Goal: Register for event/course

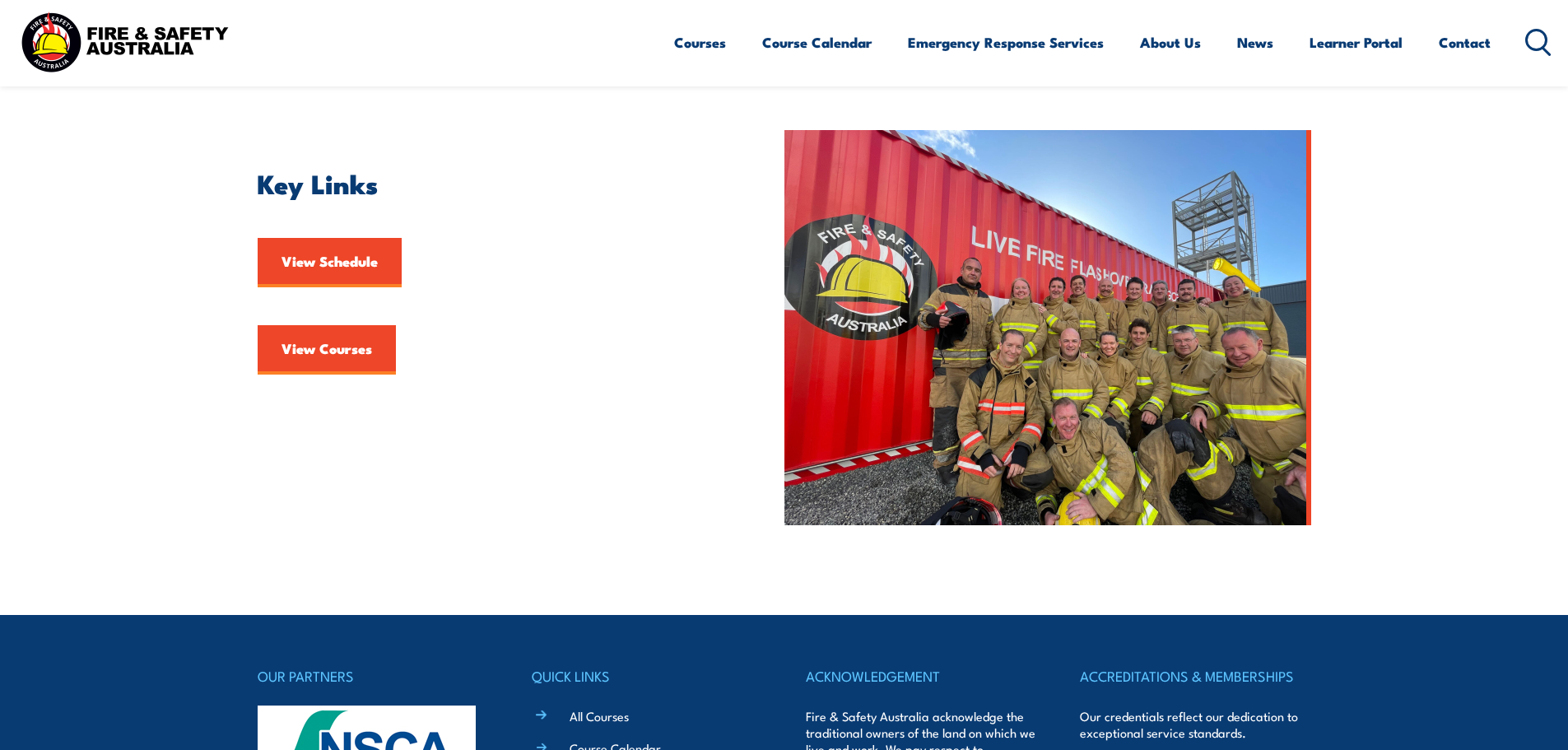
scroll to position [412, 0]
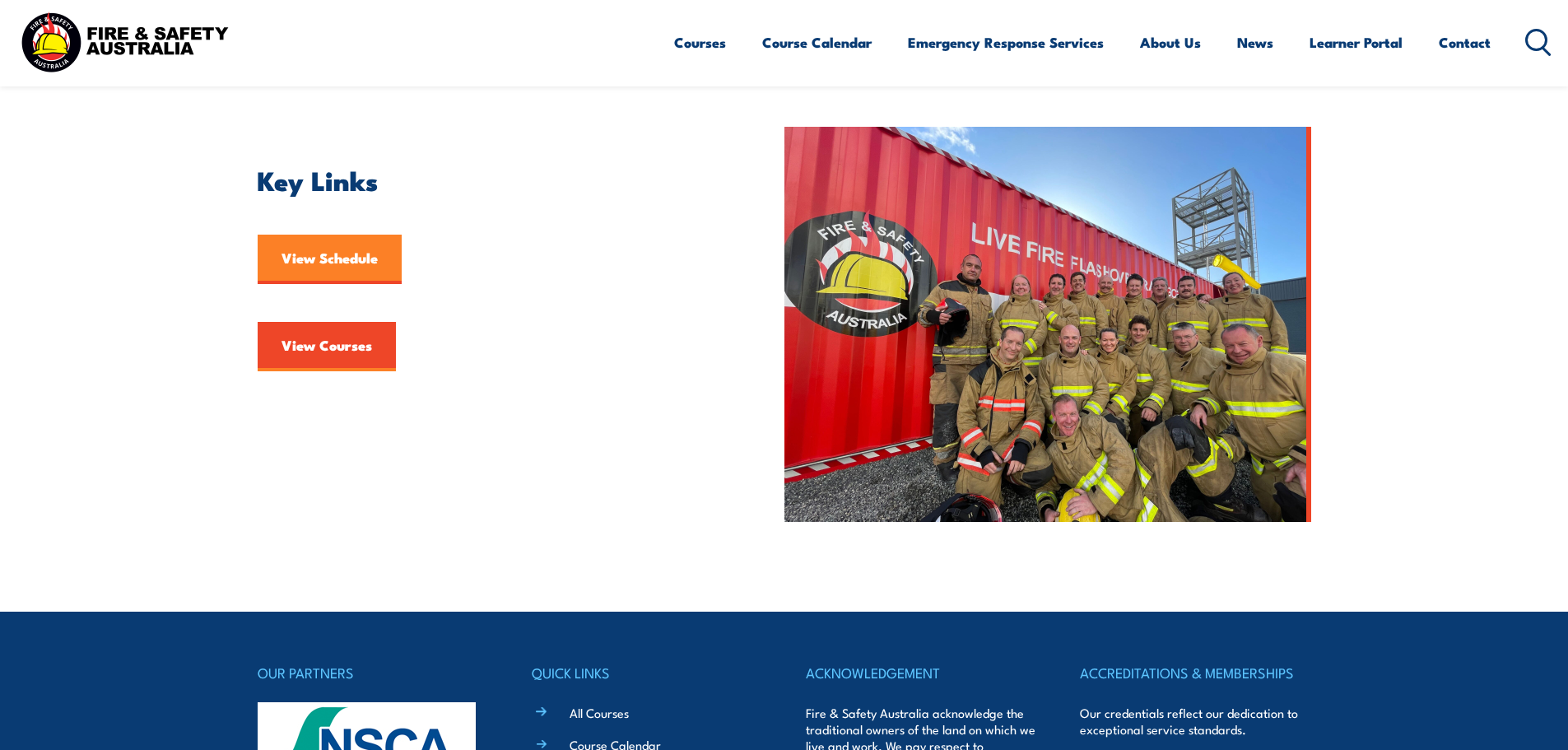
click at [334, 262] on link "View Schedule" at bounding box center [330, 259] width 144 height 49
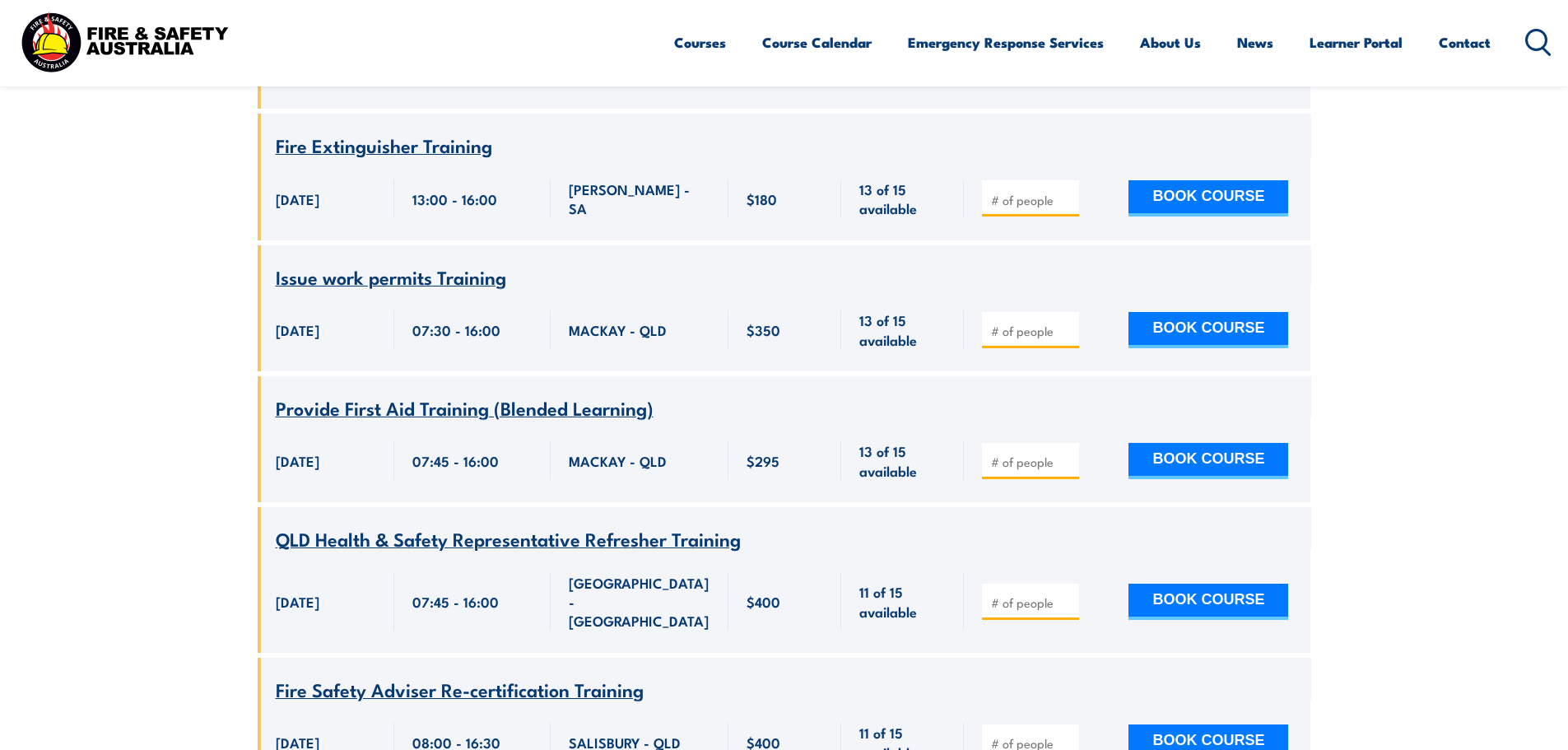
scroll to position [9218, 0]
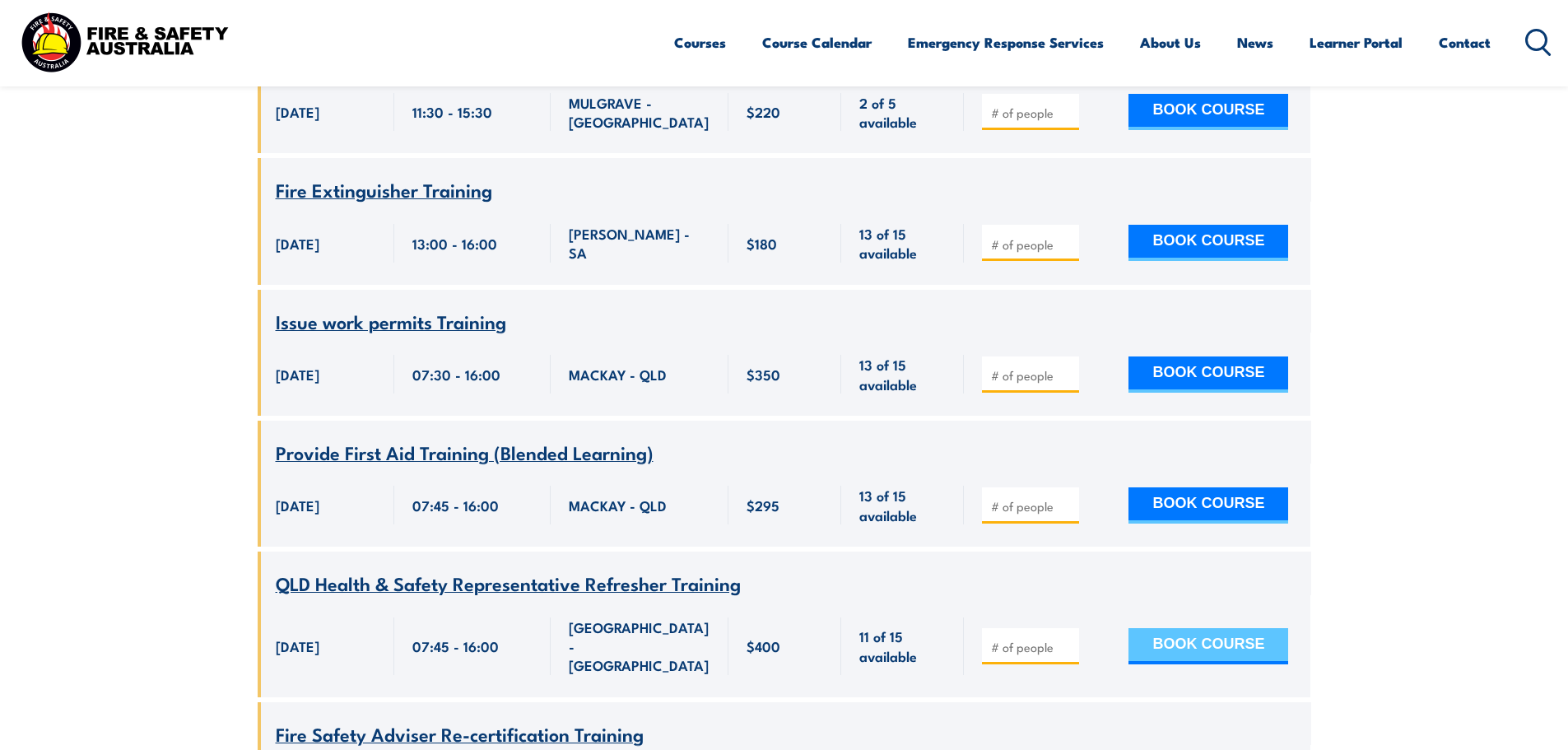
click at [1184, 628] on button "BOOK COURSE" at bounding box center [1208, 646] width 159 height 36
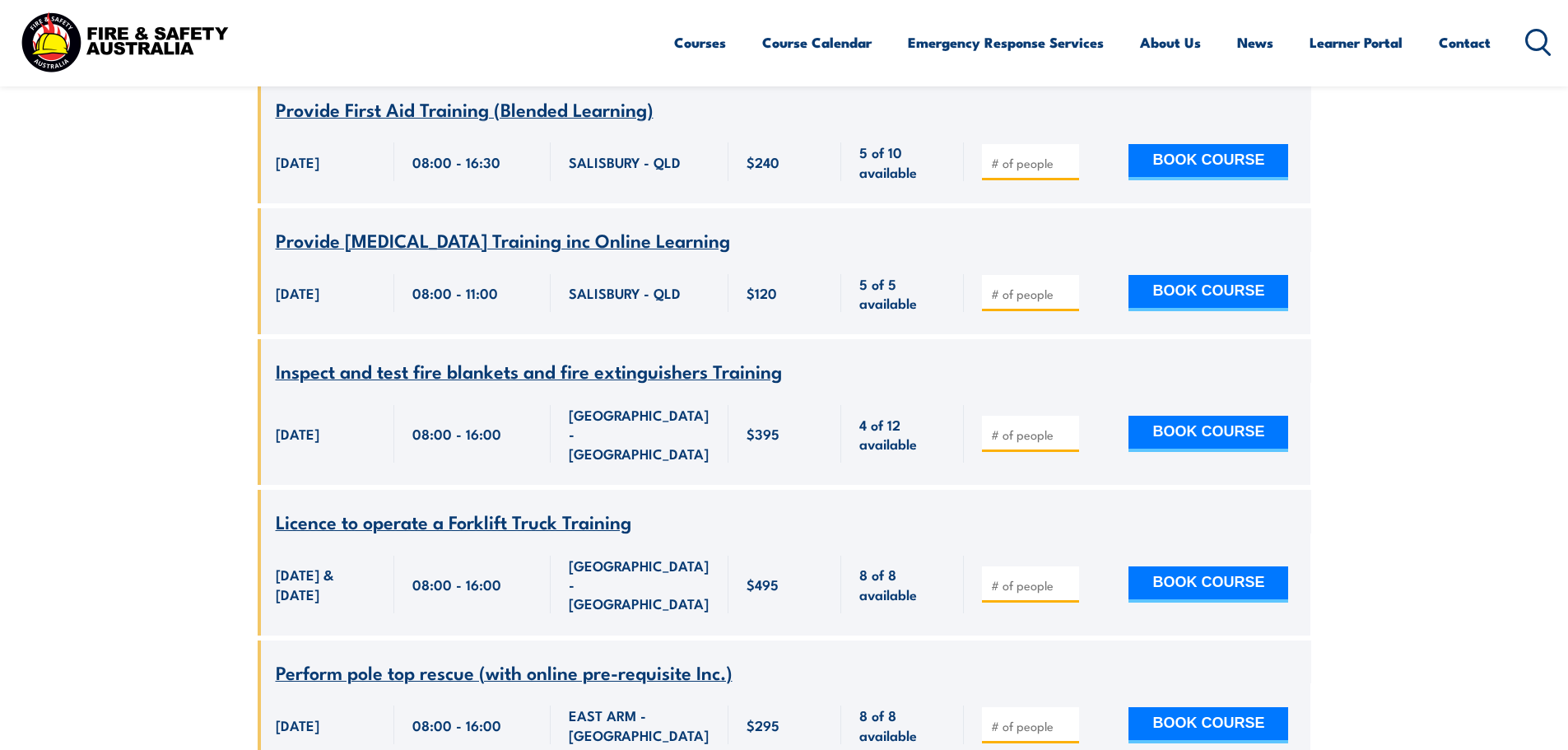
scroll to position [18436, 0]
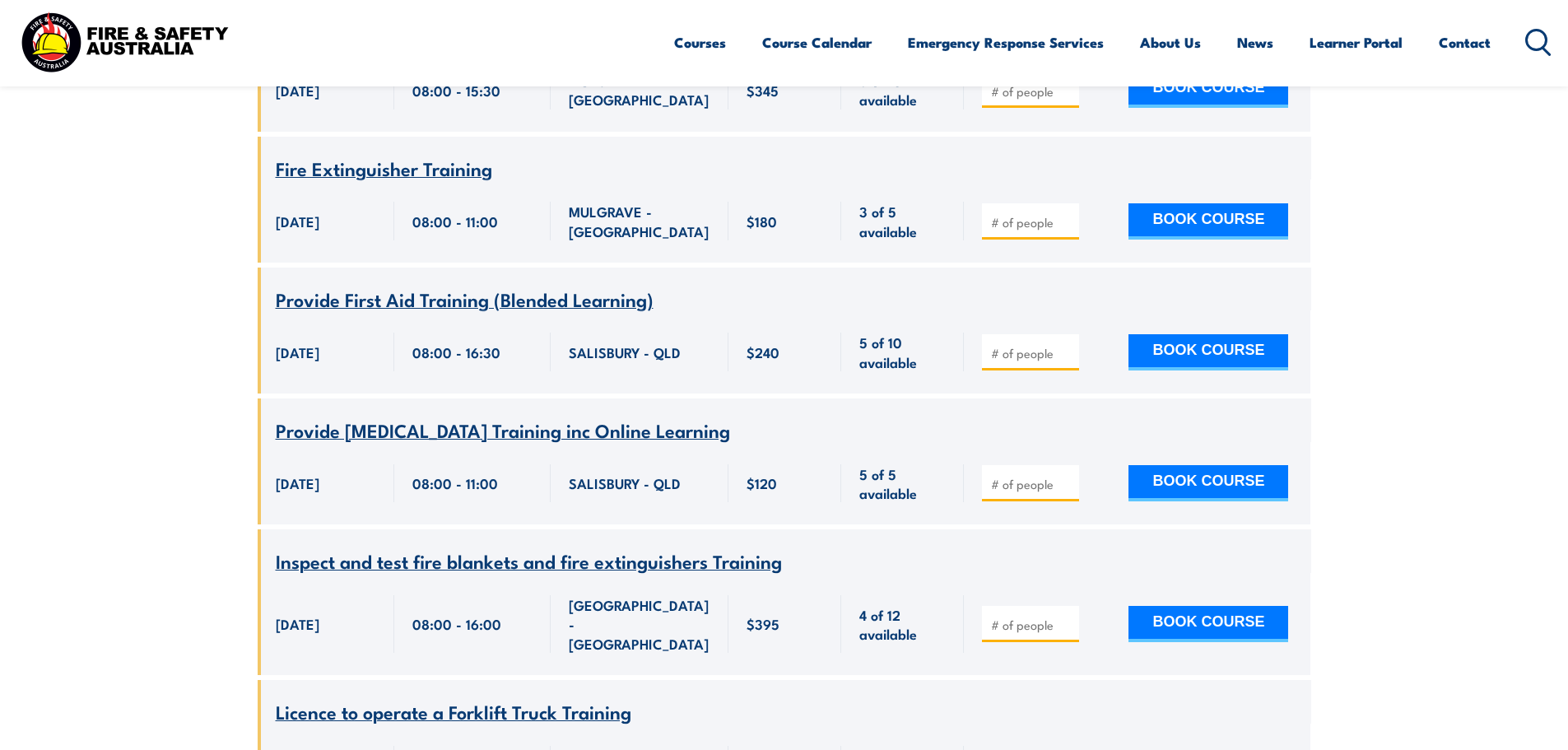
click at [105, 42] on img at bounding box center [123, 42] width 215 height 71
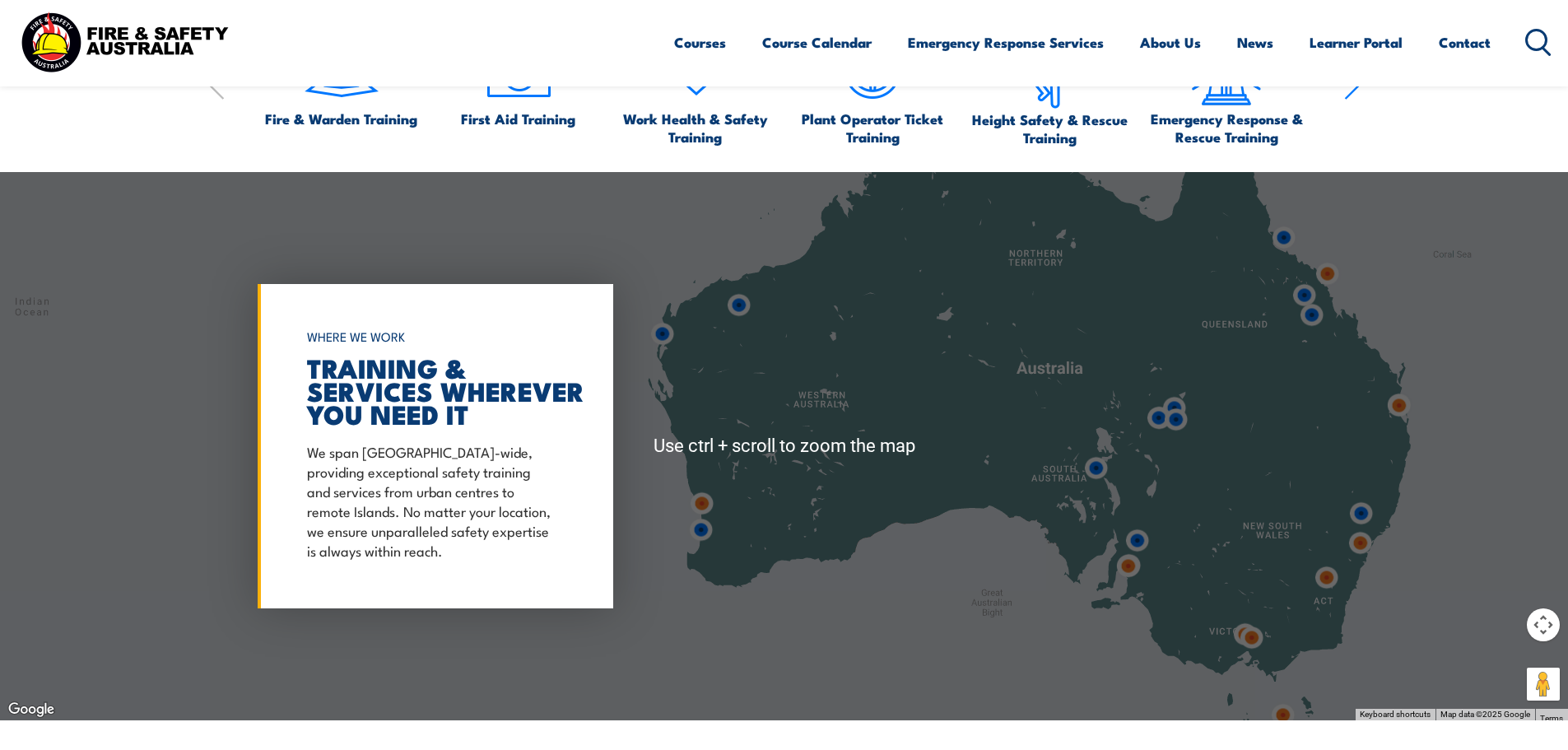
scroll to position [1070, 0]
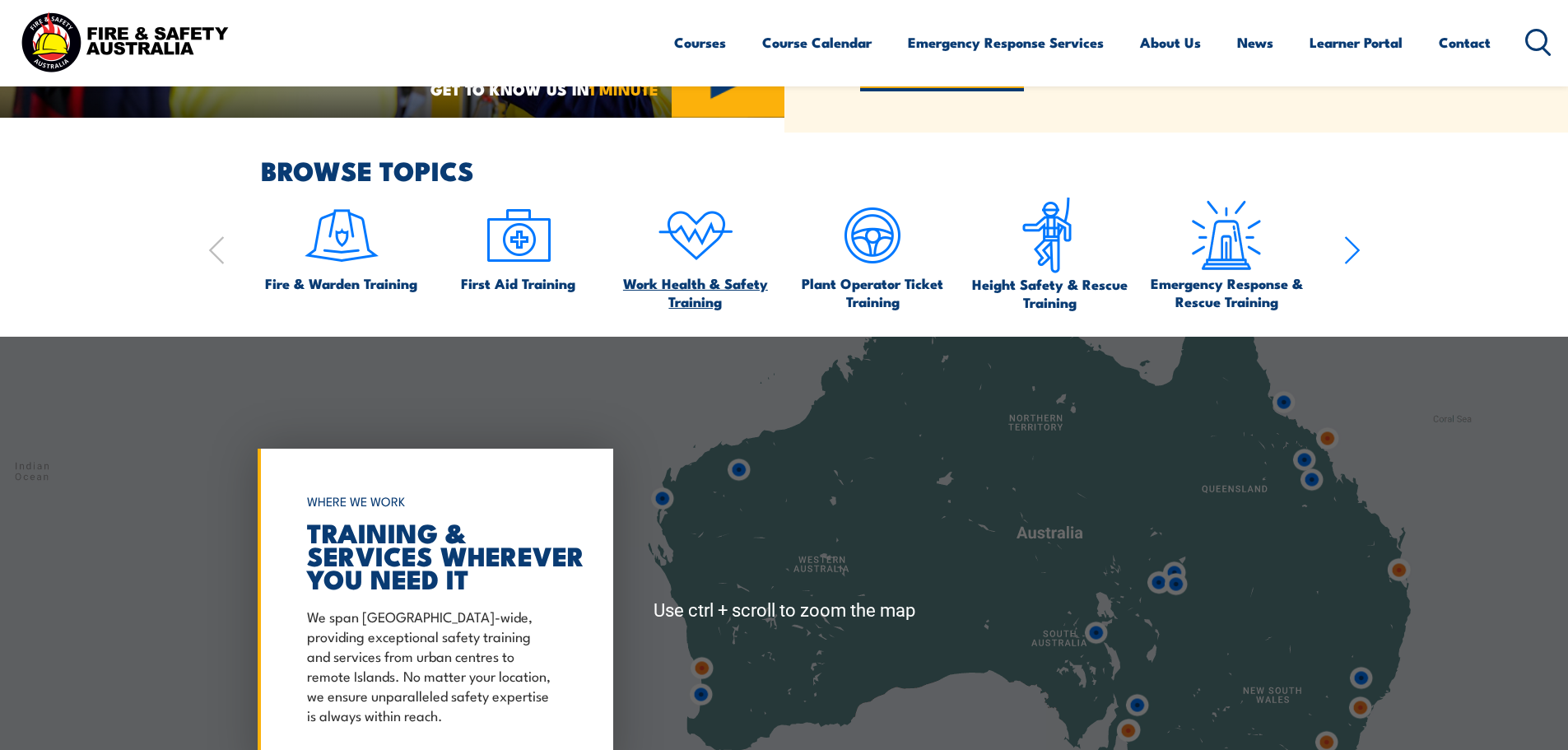
click at [683, 281] on span "Work Health & Safety Training" at bounding box center [695, 292] width 161 height 36
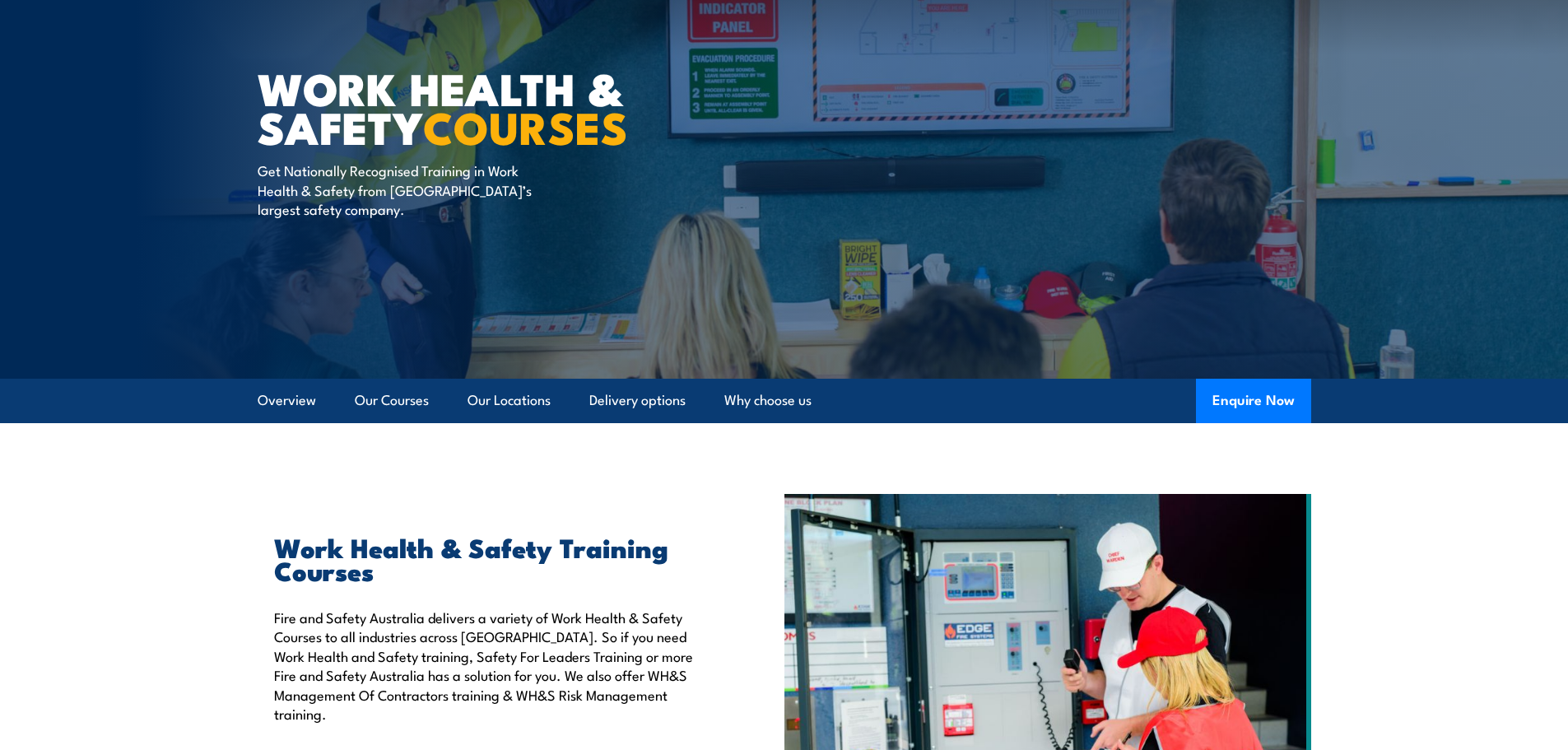
scroll to position [82, 0]
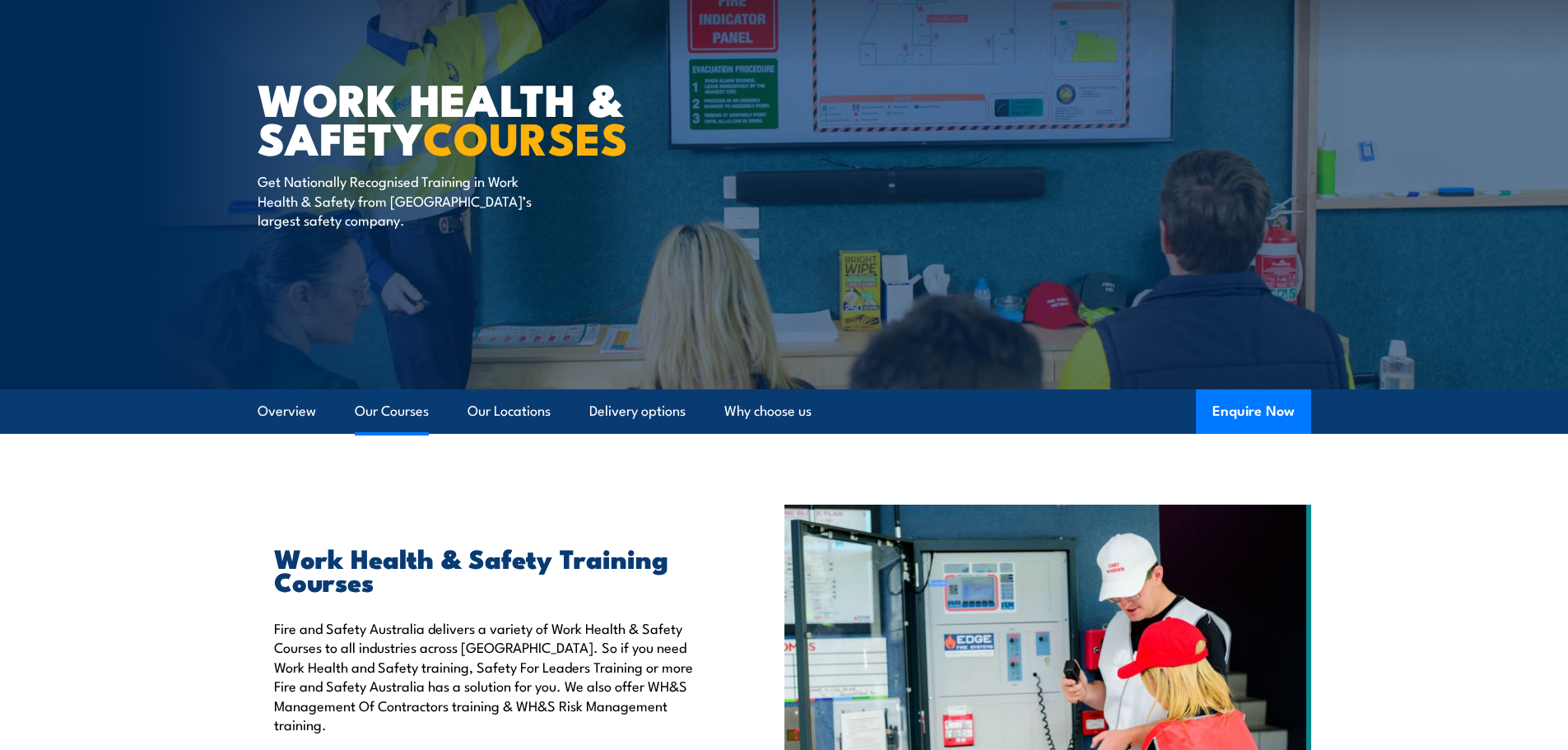
click at [389, 410] on link "Our Courses" at bounding box center [392, 412] width 74 height 44
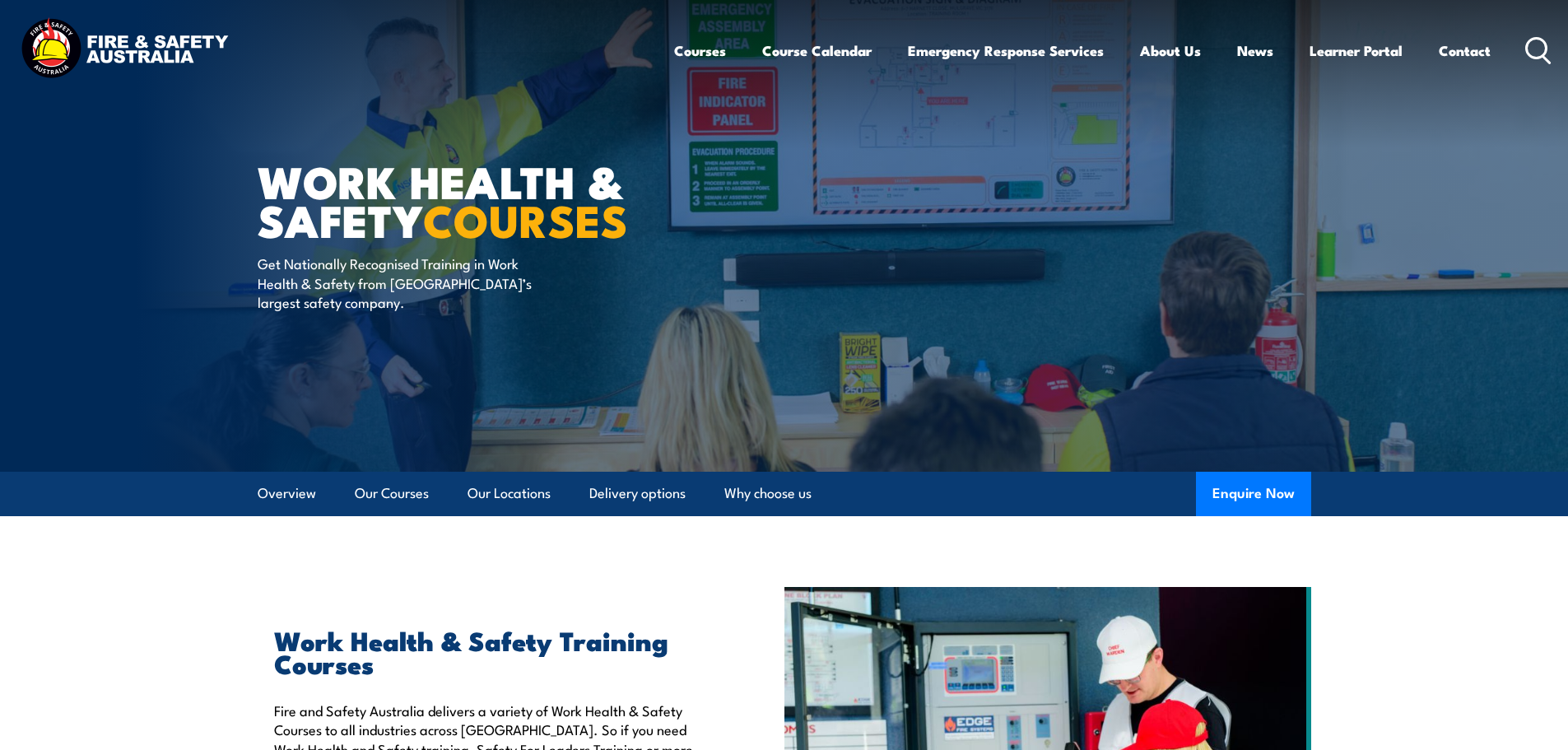
click at [1530, 40] on circle at bounding box center [1536, 47] width 20 height 20
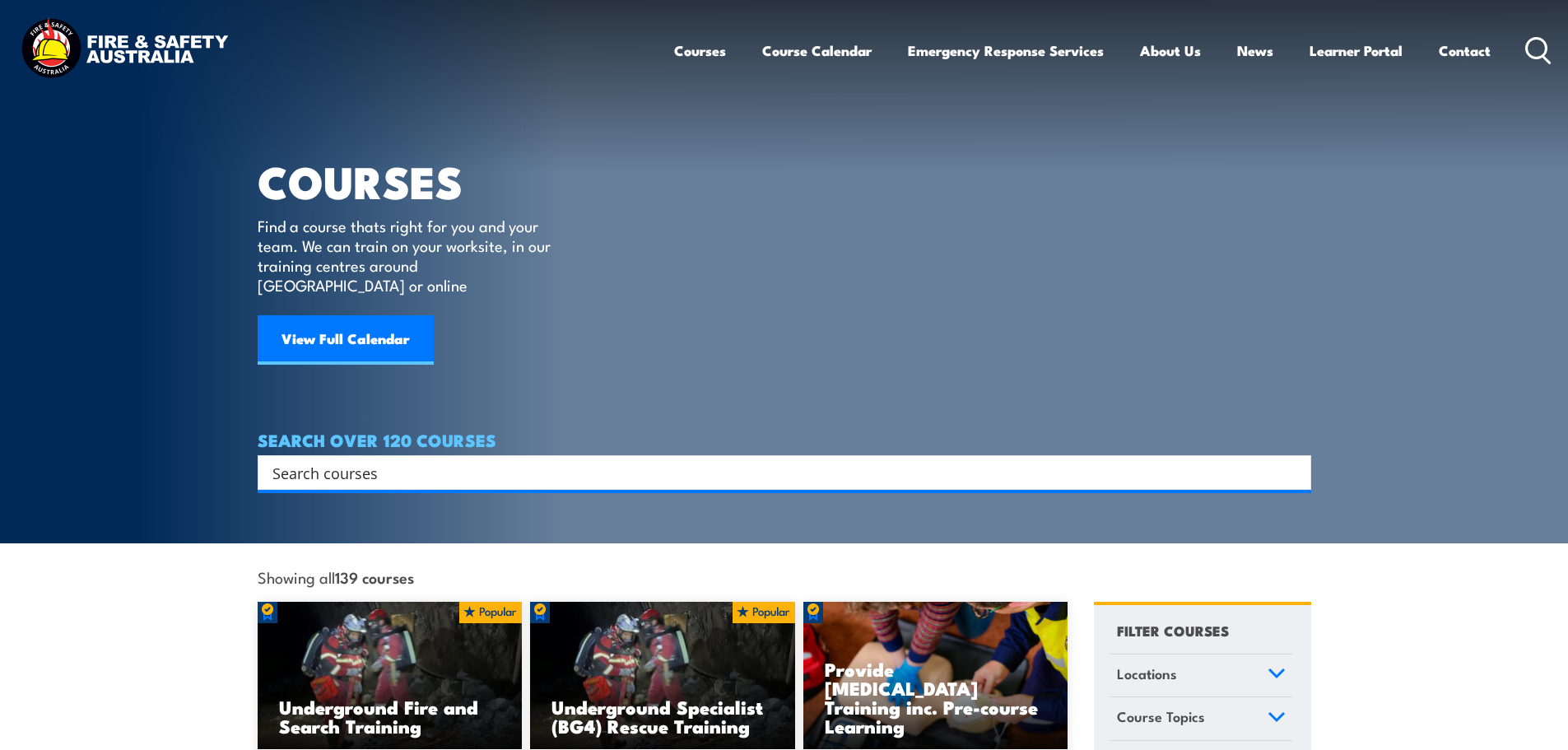
click at [346, 460] on input "Search input" at bounding box center [773, 472] width 1002 height 25
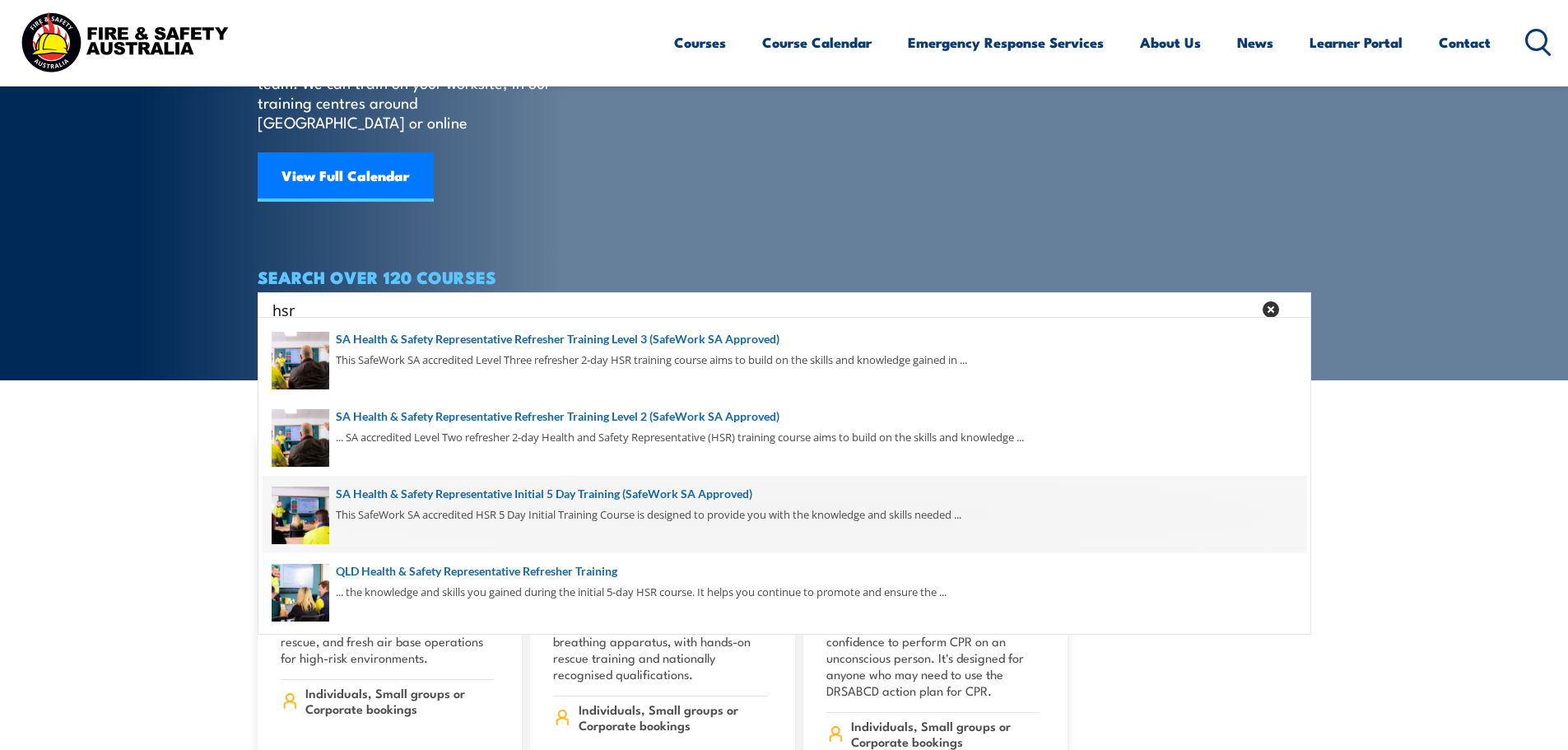
scroll to position [165, 0]
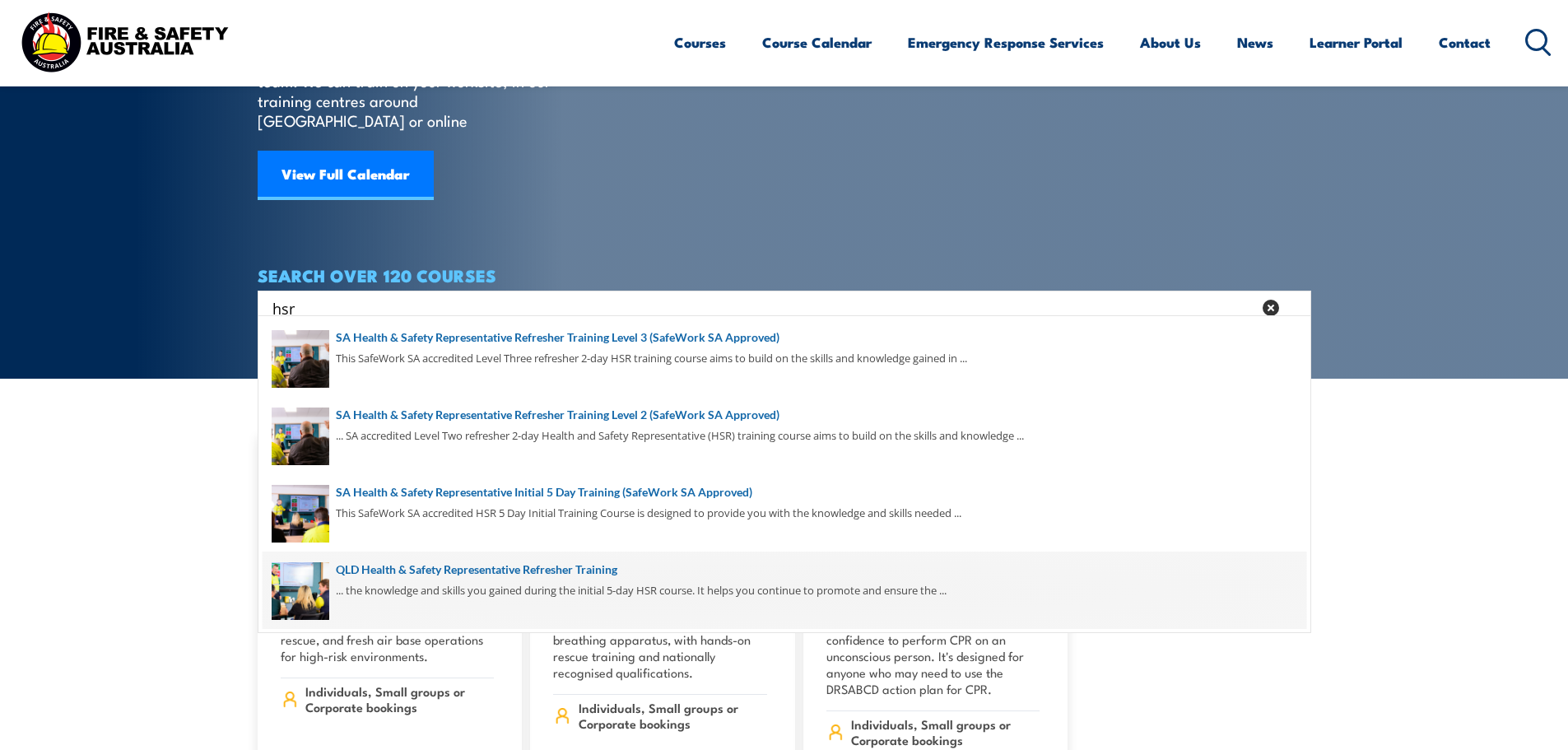
type input "hsr"
click at [433, 571] on span at bounding box center [784, 591] width 1044 height 78
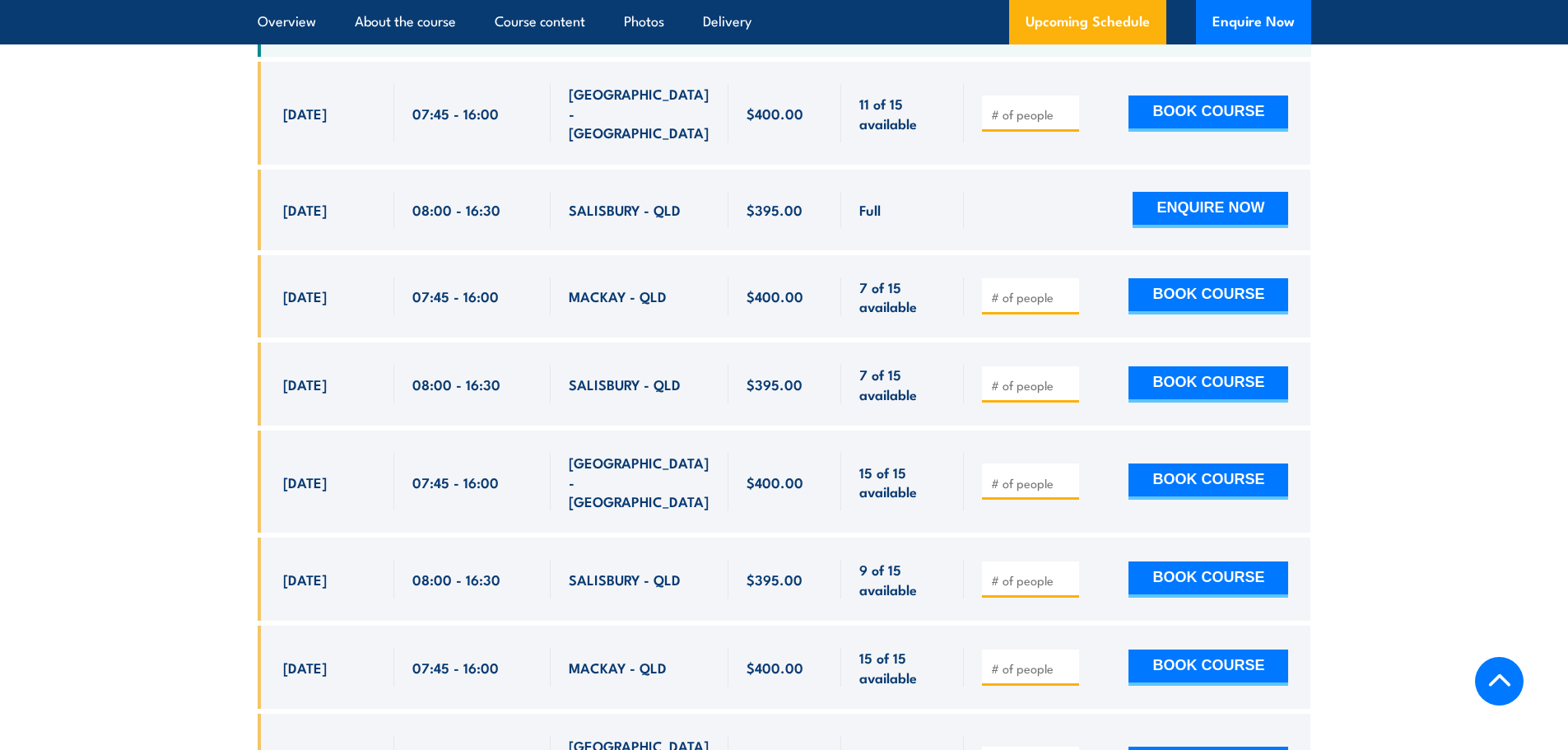
scroll to position [3127, 0]
